Goal: Task Accomplishment & Management: Manage account settings

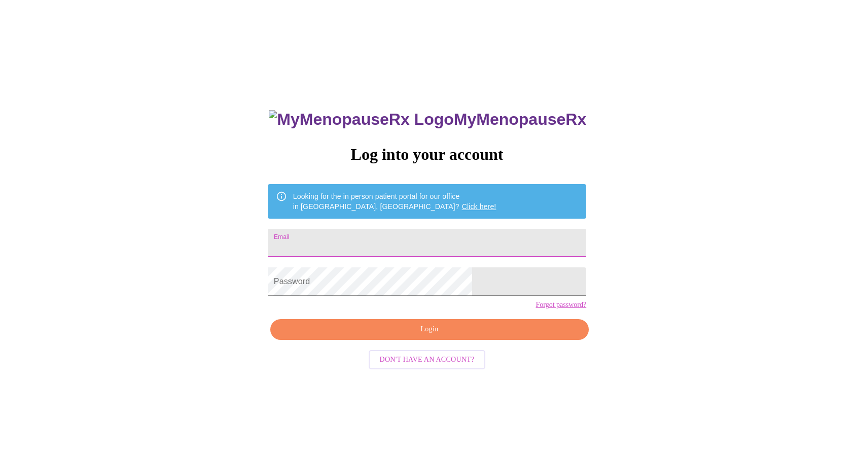
click at [480, 242] on input "Email" at bounding box center [427, 243] width 318 height 28
type input "[EMAIL_ADDRESS][DOMAIN_NAME]"
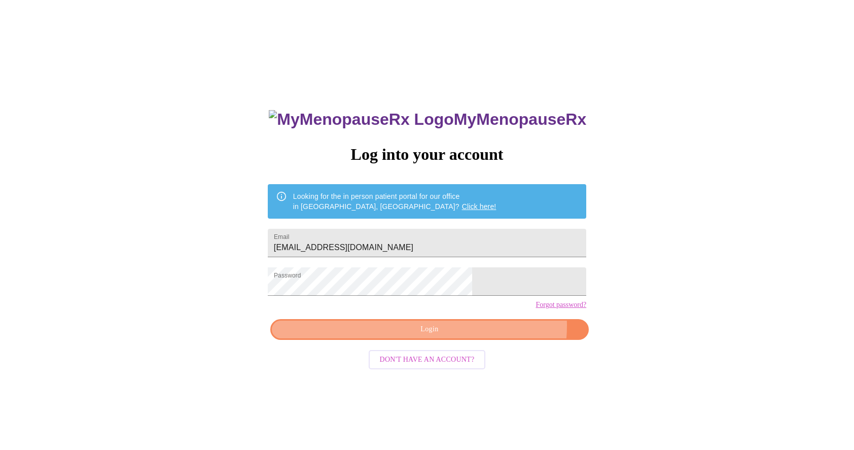
click at [476, 336] on span "Login" at bounding box center [429, 329] width 295 height 13
